Goal: Task Accomplishment & Management: Complete application form

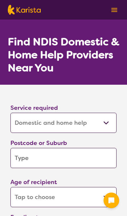
select select "Domestic and home help"
select select "NDIS"
select select "Domestic and home help"
select select "NDIS"
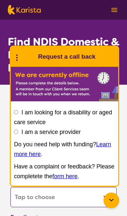
click at [110, 122] on div "I am looking for a disability or aged care service I am a service provider Do y…" at bounding box center [64, 145] width 101 height 74
click at [17, 112] on input "I am looking for a disability or aged care service" at bounding box center [16, 112] width 4 height 4
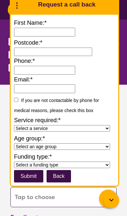
click at [25, 28] on input "First Name:*" at bounding box center [44, 32] width 61 height 9
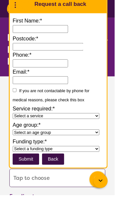
type input "*********"
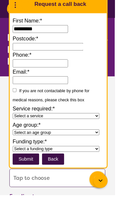
type input "4161"
type input "**********"
click at [40, 76] on label "Email:*" at bounding box center [64, 80] width 101 height 10
click at [40, 84] on input "Email:*" at bounding box center [44, 88] width 61 height 9
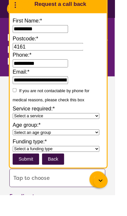
type input "**********"
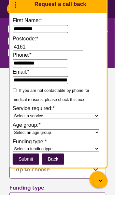
scroll to position [10, 0]
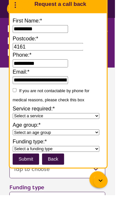
click at [110, 132] on select "Select a service Allied Health Assistant Assessment Behaviour support Counselli…" at bounding box center [62, 128] width 96 height 7
select select "Domestic and home help"
click at [105, 150] on select "Select an age group Early Childhood (0-9) Child (10-11) Adolescent (12-17) Adul…" at bounding box center [62, 146] width 96 height 7
select select "Early Childhood"
click at [92, 168] on select "Select a funding type NDIS - National Disability Insurance Scheme HCP - Home Ca…" at bounding box center [62, 165] width 96 height 7
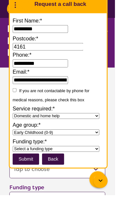
select select "National Disability Insurance Scheme (NDIS)"
click at [43, 183] on input "submit" at bounding box center [28, 176] width 29 height 12
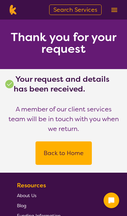
click at [74, 155] on button "Back to Home" at bounding box center [63, 153] width 41 height 20
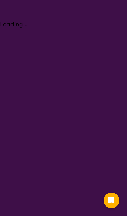
select select "Domestic and home help"
select select "NDIS"
select select "Domestic and home help"
select select "NDIS"
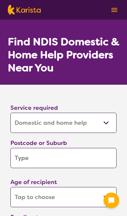
click at [104, 125] on select "Allied Health Assistant Assessment ([MEDICAL_DATA] or [MEDICAL_DATA]) Behaviour…" at bounding box center [63, 123] width 106 height 20
select select "[MEDICAL_DATA]"
click at [86, 163] on input "search" at bounding box center [63, 158] width 106 height 20
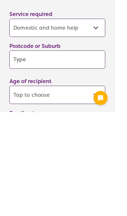
type input "4161"
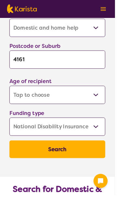
click at [103, 104] on select "Early Childhood - 0 to 9 Child - 10 to 11 Adolescent - 12 to 17 Adult - 18 to 6…" at bounding box center [63, 105] width 106 height 20
select select "CH"
click at [91, 139] on select "Home Care Package (HCP) National Disability Insurance Scheme (NDIS) I don't know" at bounding box center [63, 140] width 106 height 20
click at [94, 172] on button "Search" at bounding box center [63, 166] width 106 height 20
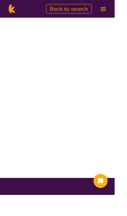
scroll to position [9, 0]
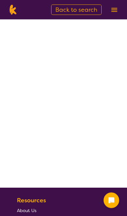
select select "by_score"
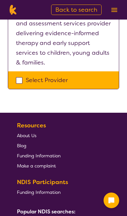
scroll to position [347, 0]
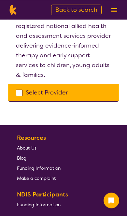
click at [21, 97] on div "Select Provider" at bounding box center [63, 93] width 95 height 10
checkbox input "true"
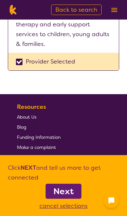
scroll to position [378, 0]
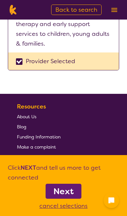
click at [71, 192] on b "Next" at bounding box center [63, 191] width 20 height 11
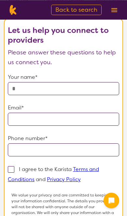
scroll to position [47, 0]
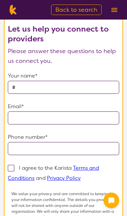
click at [97, 89] on input "text" at bounding box center [63, 87] width 111 height 13
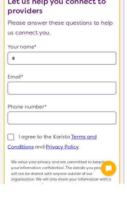
type input "**********"
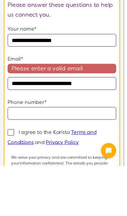
click at [102, 156] on input "tel" at bounding box center [63, 162] width 111 height 13
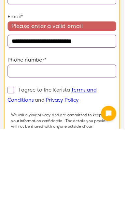
click at [108, 120] on input "**********" at bounding box center [63, 126] width 111 height 13
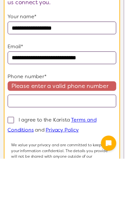
type input "**********"
click at [105, 151] on input "tel" at bounding box center [63, 157] width 111 height 13
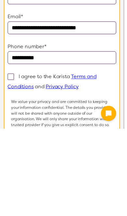
type input "**********"
click at [9, 160] on span at bounding box center [11, 163] width 7 height 7
click at [81, 170] on input "I agree to the Karista Terms and Conditions and Privacy Policy" at bounding box center [83, 172] width 4 height 4
checkbox input "true"
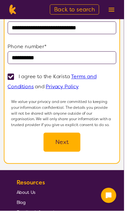
click at [72, 151] on button "Next" at bounding box center [64, 146] width 38 height 20
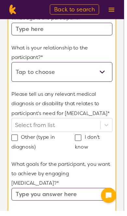
scroll to position [11, 0]
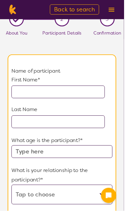
click at [92, 93] on input "text" at bounding box center [60, 94] width 96 height 13
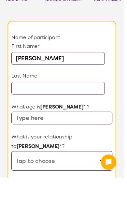
type input "[PERSON_NAME]"
click at [91, 118] on input "text" at bounding box center [60, 124] width 96 height 13
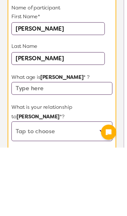
type input "[PERSON_NAME]"
click at [94, 149] on input "text" at bounding box center [64, 155] width 104 height 13
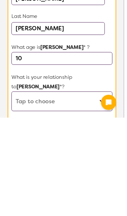
type input "10"
click at [95, 189] on select "This request is for myself I am their parent I am their child I am their spouse…" at bounding box center [64, 199] width 104 height 20
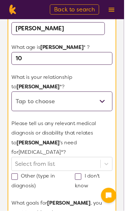
select select "I am their parent"
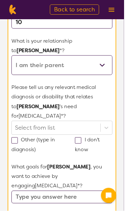
scroll to position [143, 0]
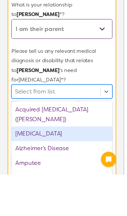
click at [90, 167] on div "[MEDICAL_DATA]" at bounding box center [64, 174] width 104 height 15
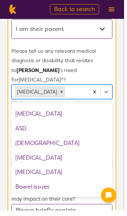
scroll to position [107, 0]
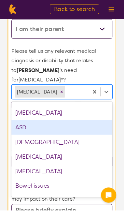
click at [93, 124] on div "ASD" at bounding box center [64, 131] width 104 height 15
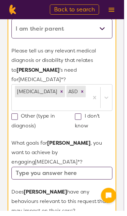
click at [89, 171] on input "text" at bounding box center [64, 177] width 104 height 13
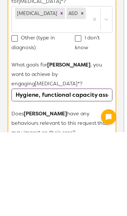
type input "Hygiene, functional capacity assessment"
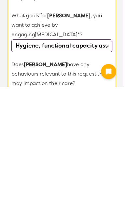
type input "He’s lazy"
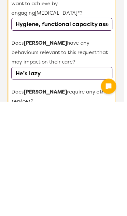
scroll to position [26, 0]
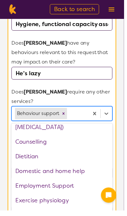
scroll to position [30, 0]
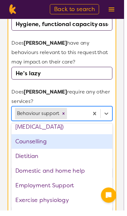
click at [109, 138] on div "Counselling" at bounding box center [64, 145] width 104 height 15
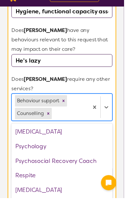
scroll to position [190, 0]
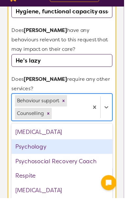
click at [101, 156] on div "Psychology" at bounding box center [64, 163] width 104 height 15
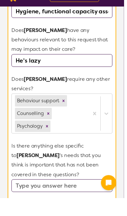
scroll to position [347, 0]
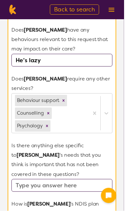
click at [85, 184] on input "text" at bounding box center [64, 190] width 104 height 13
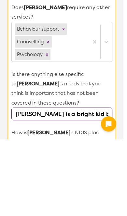
type input "[PERSON_NAME] is a bright kid but addicted to tech, also his 2&1/[DEMOGRAPHIC_D…"
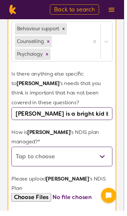
select select "Plan Managed"
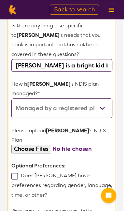
scroll to position [470, 0]
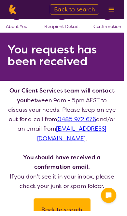
scroll to position [23, 0]
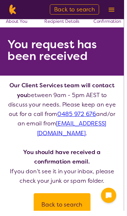
click at [69, 210] on button "Back to search" at bounding box center [63, 210] width 43 height 20
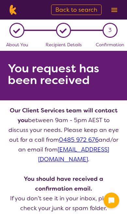
select select "Domestic and home help"
select select "CH"
select select "NDIS"
select select "Domestic and home help"
select select "CH"
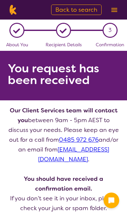
select select "NDIS"
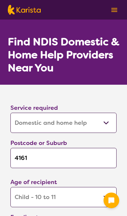
click at [103, 125] on select "Allied Health Assistant Assessment ([MEDICAL_DATA] or [MEDICAL_DATA]) Behaviour…" at bounding box center [63, 123] width 106 height 20
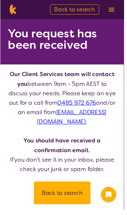
scroll to position [35, 0]
